Goal: Transaction & Acquisition: Purchase product/service

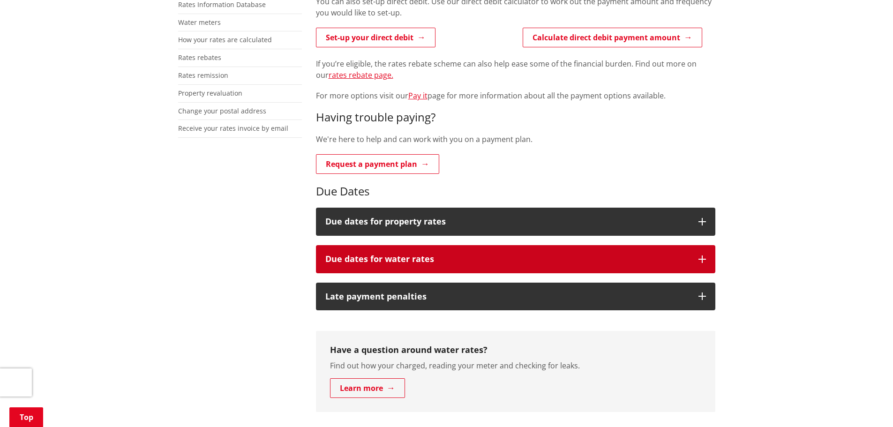
scroll to position [94, 0]
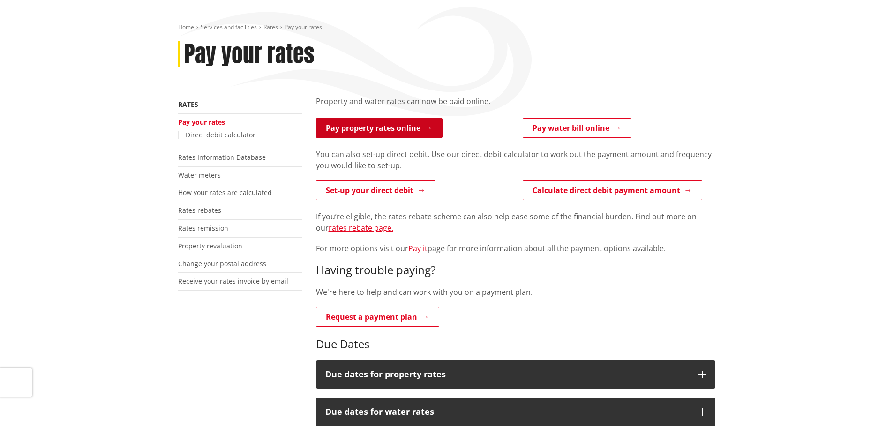
click at [376, 127] on link "Pay property rates online" at bounding box center [379, 128] width 127 height 20
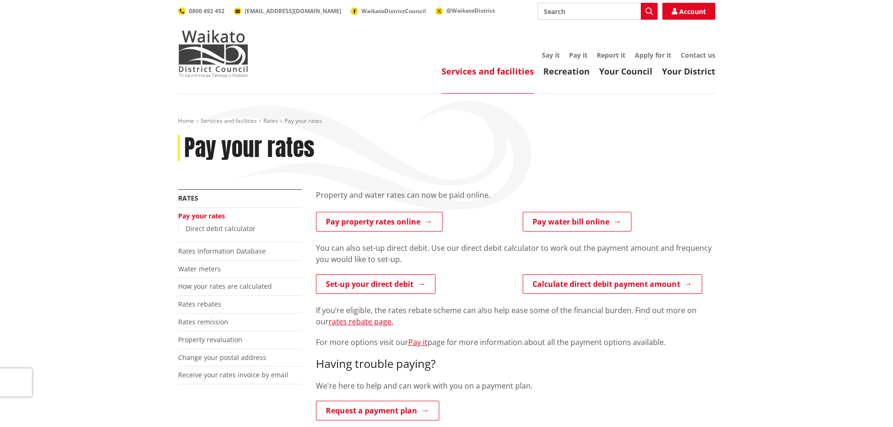
scroll to position [94, 0]
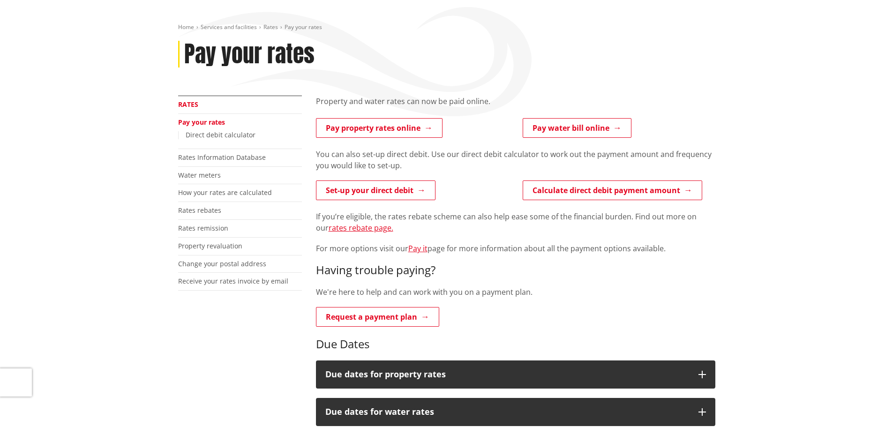
click at [192, 104] on link "Rates" at bounding box center [188, 104] width 20 height 9
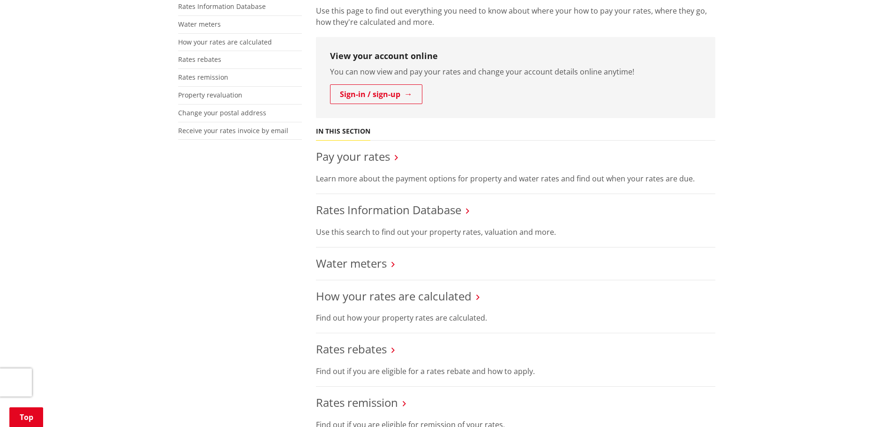
scroll to position [234, 0]
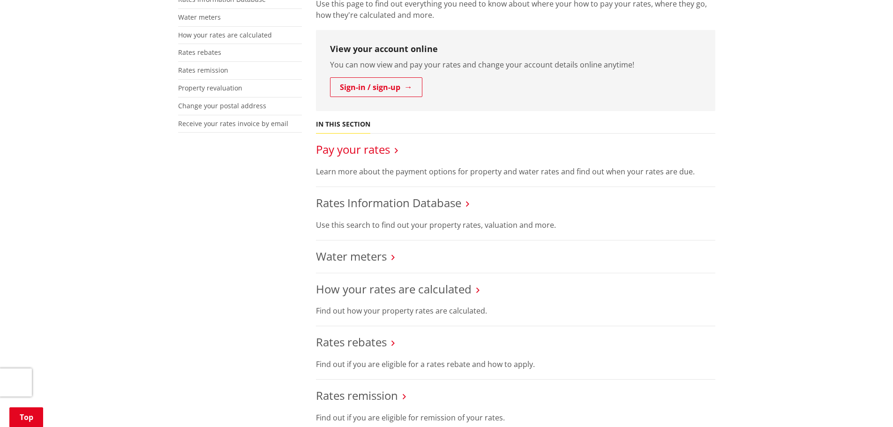
click at [354, 150] on link "Pay your rates" at bounding box center [353, 149] width 74 height 15
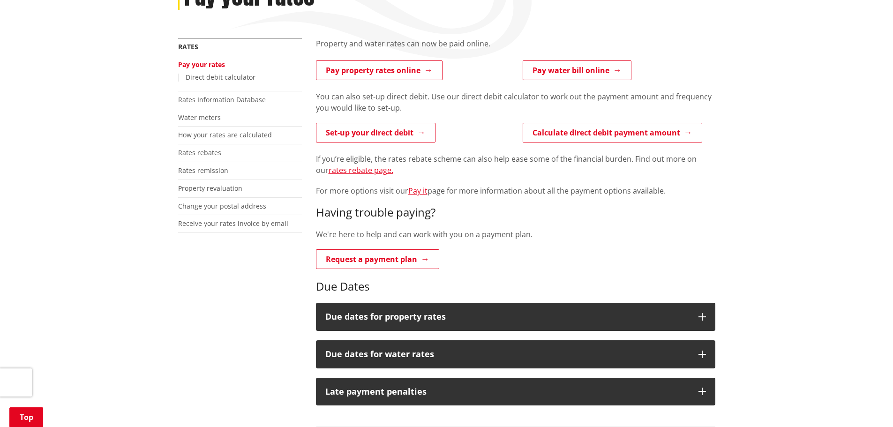
scroll to position [187, 0]
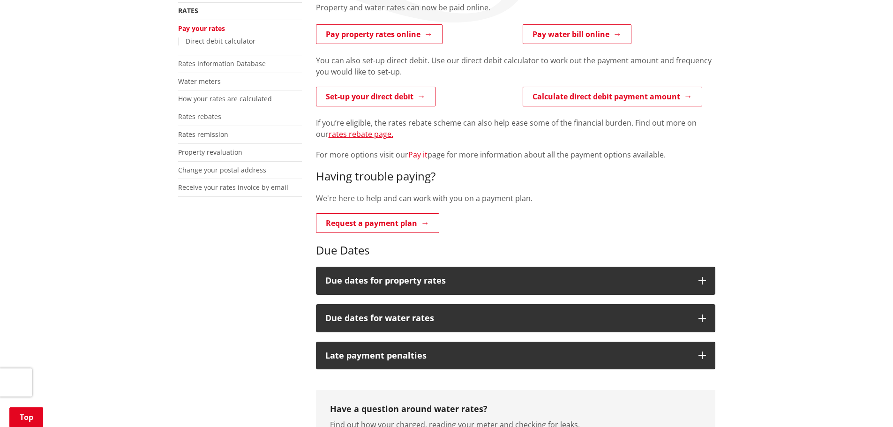
click at [414, 158] on link "Pay it" at bounding box center [417, 155] width 19 height 10
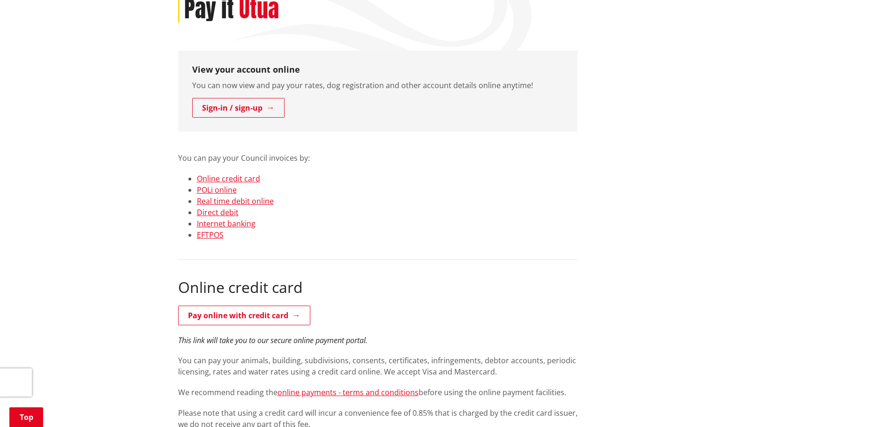
scroll to position [141, 0]
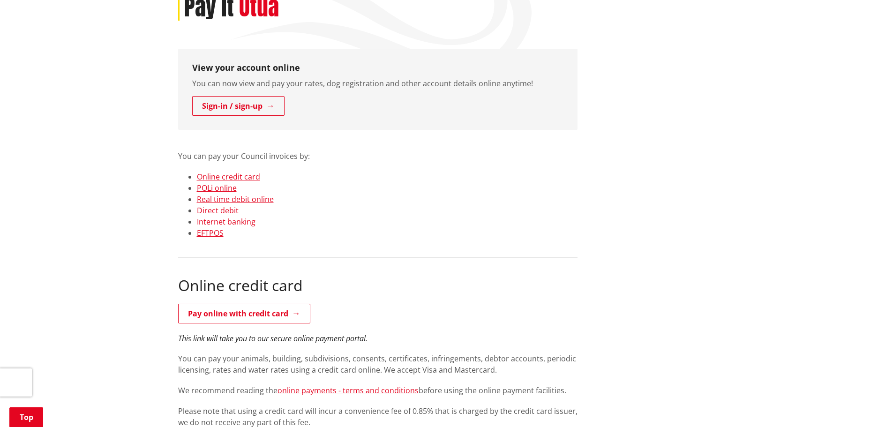
click at [224, 223] on link "Internet banking" at bounding box center [226, 222] width 59 height 10
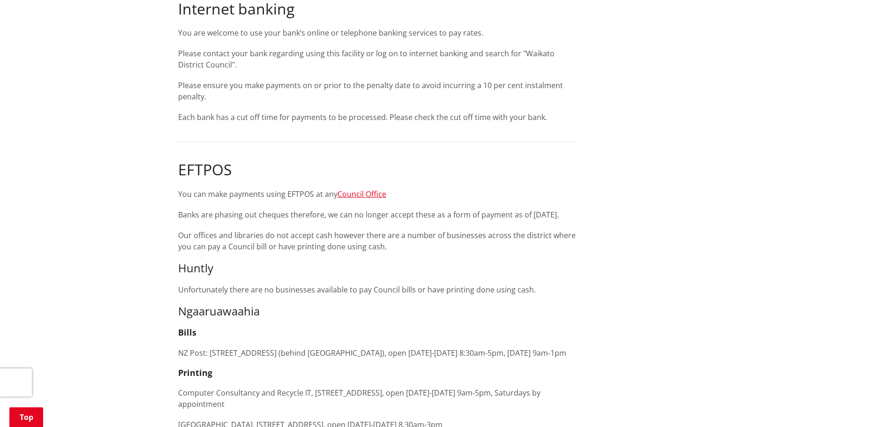
click at [241, 90] on p "Please ensure you make payments on or prior to the penalty date to avoid incurr…" at bounding box center [377, 91] width 399 height 22
click at [217, 112] on p "Each bank has a cut off time for payments to be processed. Please check the cut…" at bounding box center [377, 117] width 399 height 11
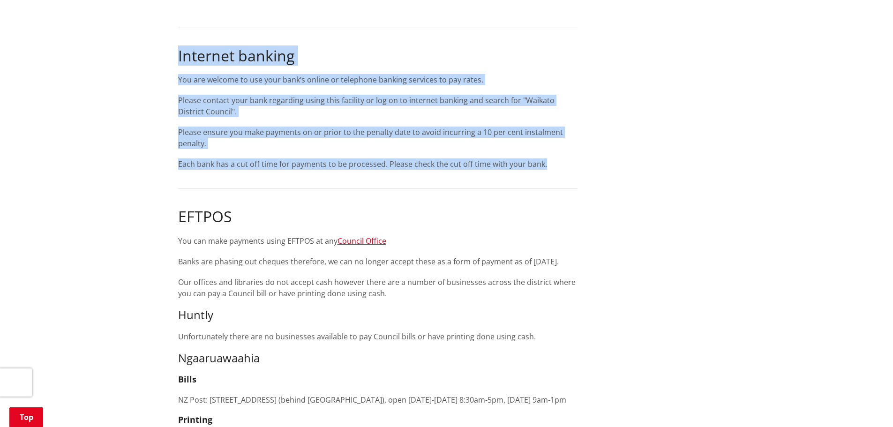
drag, startPoint x: 179, startPoint y: 54, endPoint x: 581, endPoint y: 167, distance: 418.0
click at [289, 145] on p "Please ensure you make payments on or prior to the penalty date to avoid incurr…" at bounding box center [377, 138] width 399 height 22
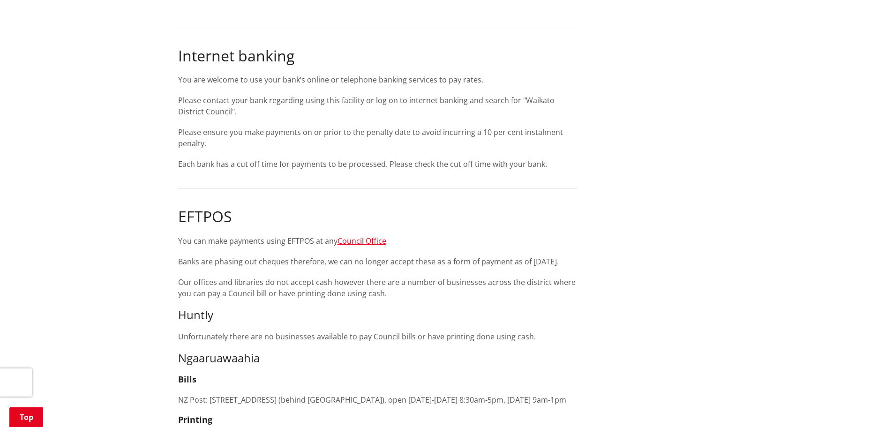
drag, startPoint x: 280, startPoint y: 135, endPoint x: 278, endPoint y: 147, distance: 12.4
click at [280, 135] on p "Please ensure you make payments on or prior to the penalty date to avoid incurr…" at bounding box center [377, 138] width 399 height 22
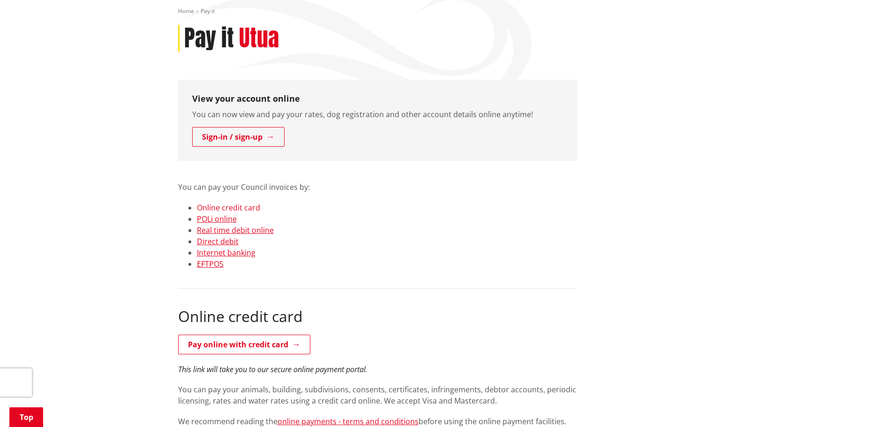
scroll to position [0, 0]
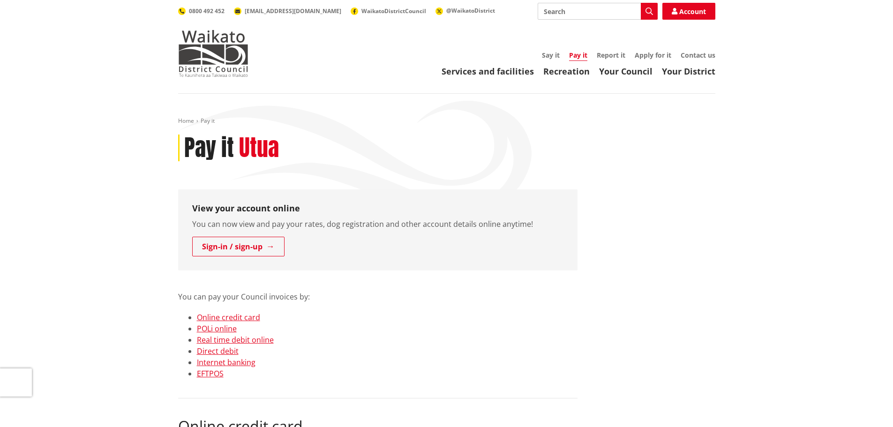
scroll to position [141, 0]
